Goal: Information Seeking & Learning: Learn about a topic

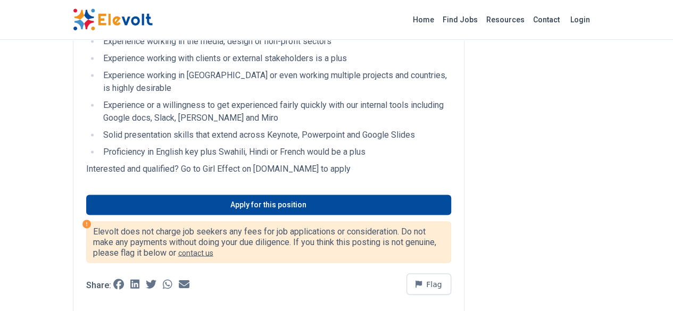
scroll to position [786, 0]
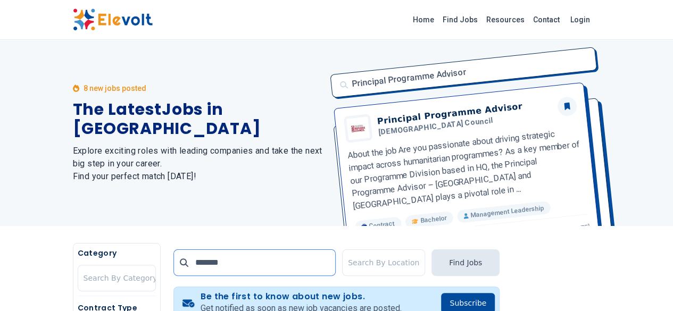
click at [239, 263] on input "*******" at bounding box center [254, 263] width 162 height 27
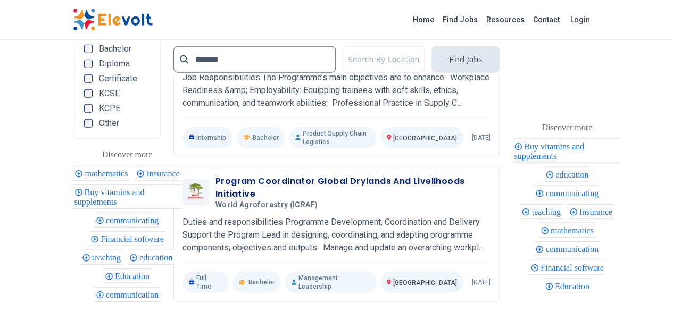
scroll to position [1249, 0]
